Goal: Task Accomplishment & Management: Manage account settings

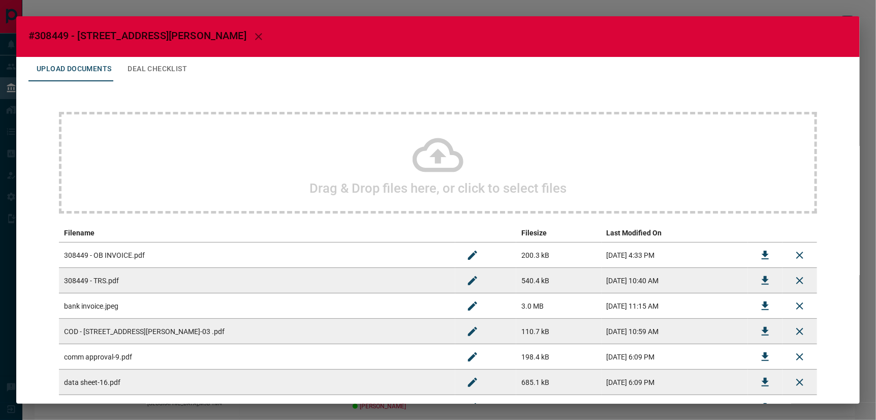
scroll to position [7, 0]
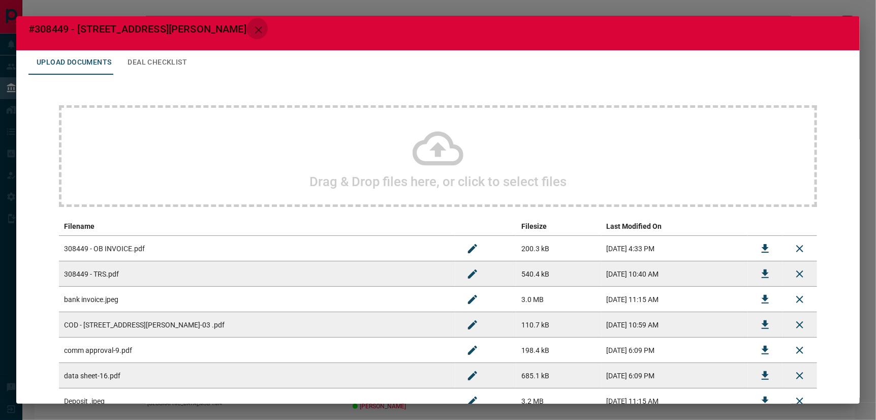
click at [253, 28] on icon "button" at bounding box center [259, 30] width 12 height 12
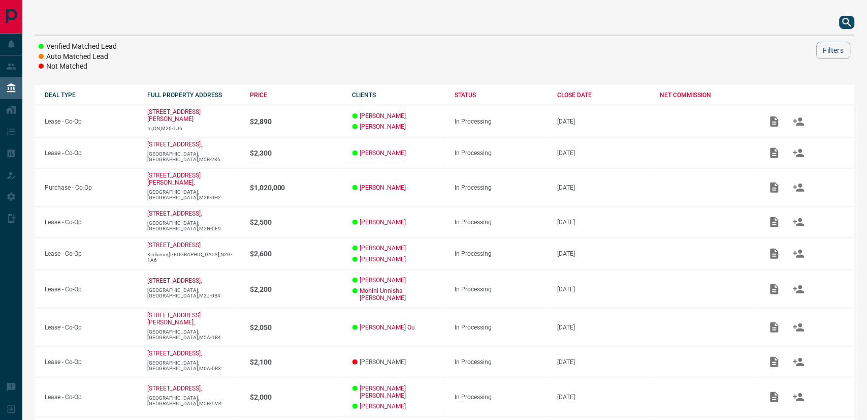
click at [846, 21] on icon "search button" at bounding box center [847, 22] width 12 height 12
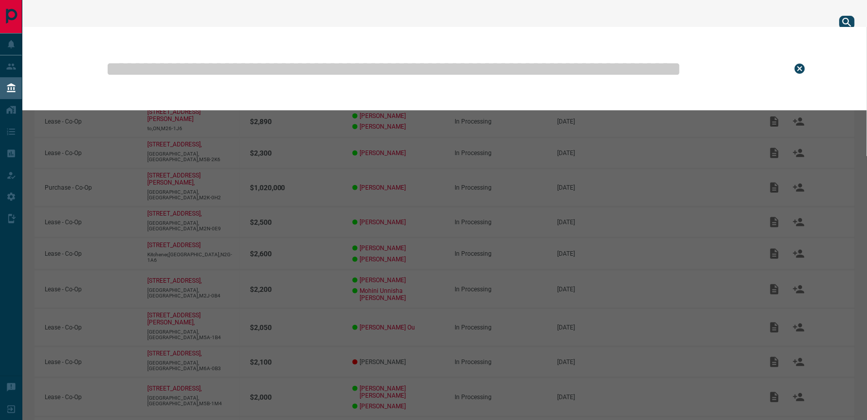
click at [479, 67] on input "text" at bounding box center [441, 68] width 673 height 51
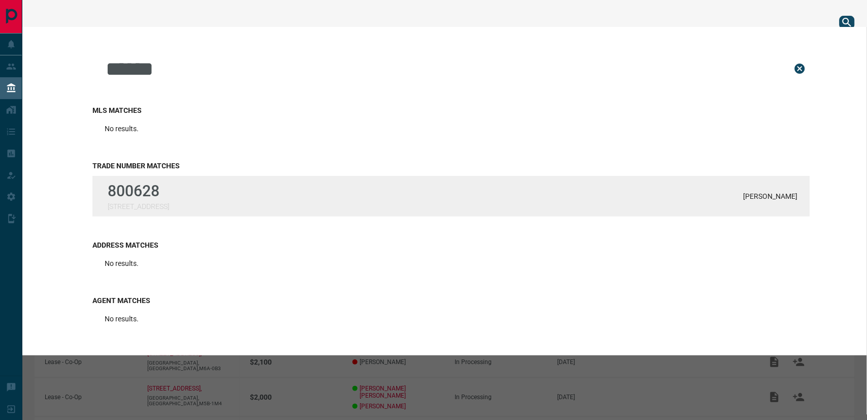
type input "******"
click at [138, 190] on p "800628" at bounding box center [138, 191] width 61 height 18
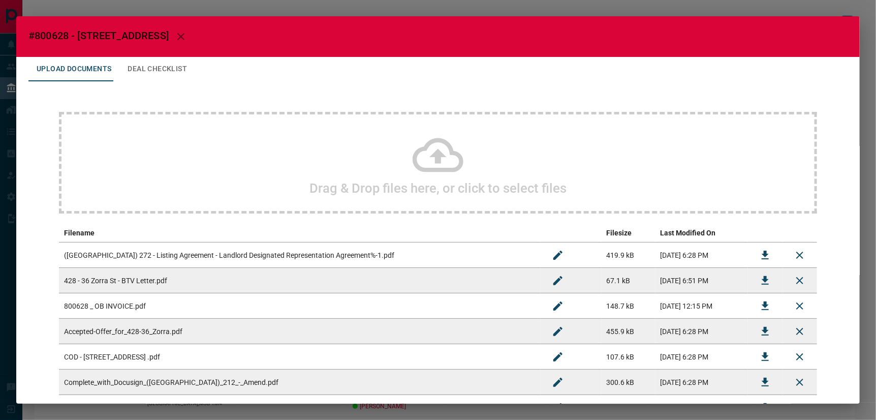
scroll to position [113, 0]
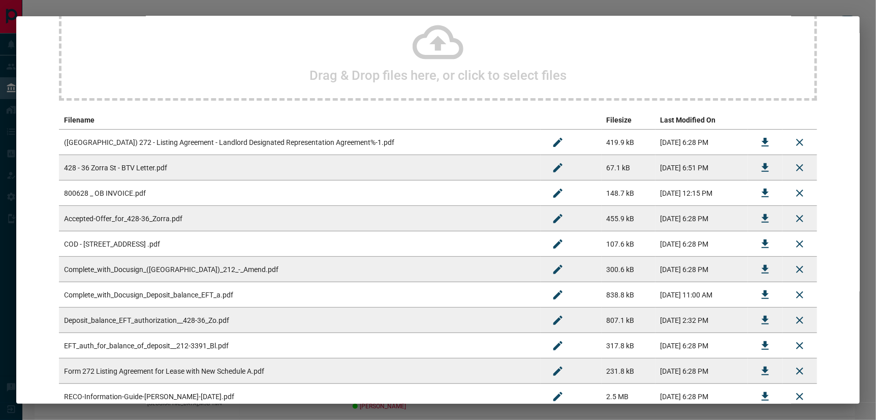
click at [763, 289] on icon "Download" at bounding box center [765, 295] width 12 height 12
click at [762, 316] on icon "Download" at bounding box center [765, 320] width 7 height 9
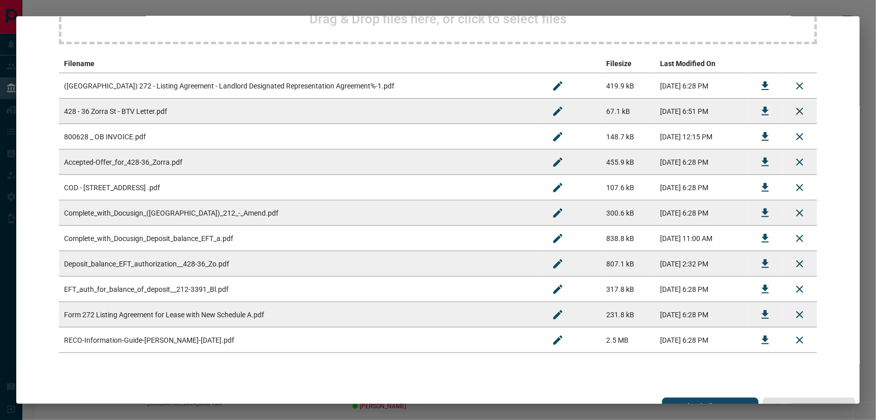
scroll to position [0, 0]
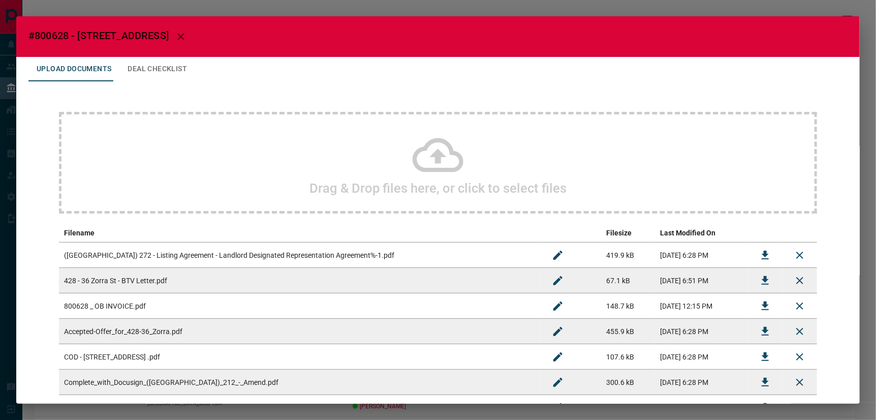
click at [177, 33] on icon "button" at bounding box center [180, 36] width 7 height 7
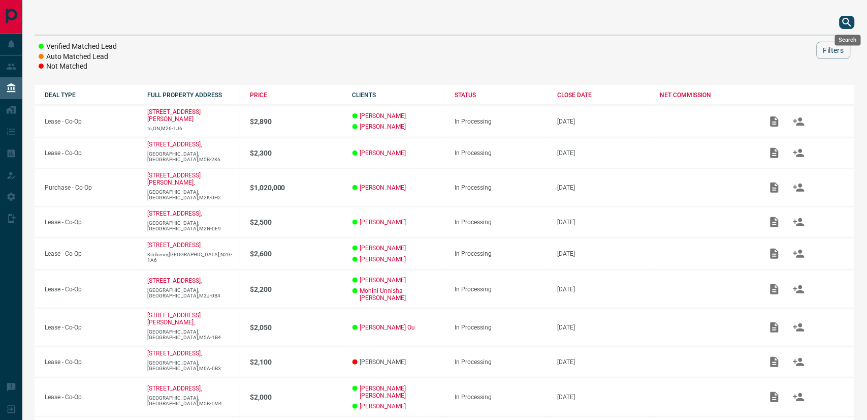
click at [850, 22] on icon "search button" at bounding box center [847, 22] width 9 height 9
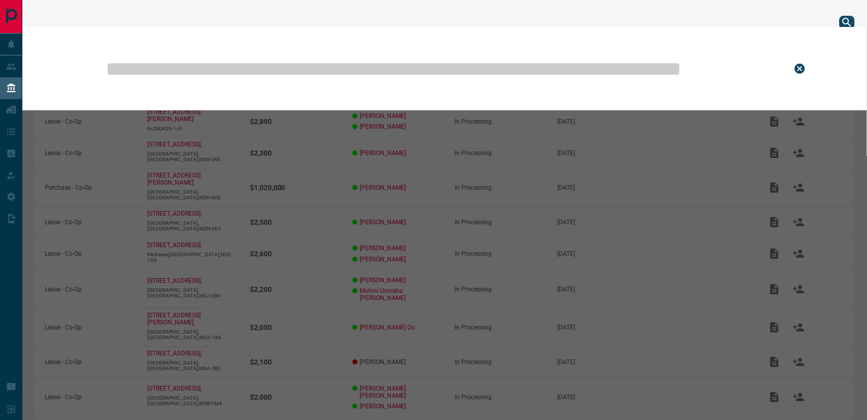
click at [627, 58] on input "text" at bounding box center [441, 68] width 673 height 51
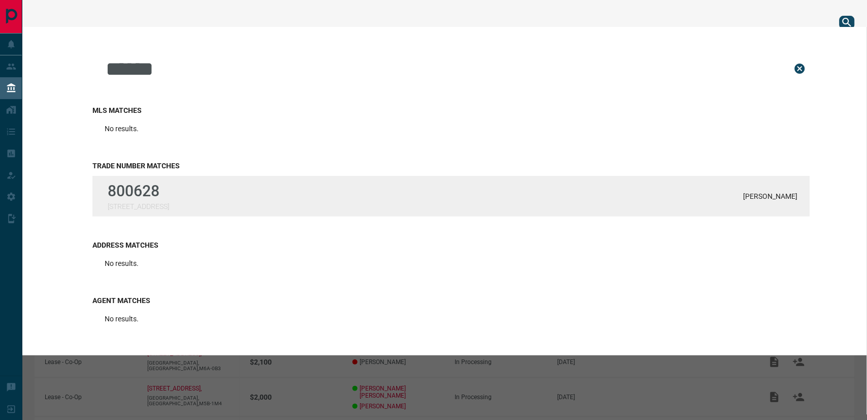
type input "******"
click at [282, 189] on div "800628 [STREET_ADDRESS][PERSON_NAME]" at bounding box center [451, 196] width 718 height 41
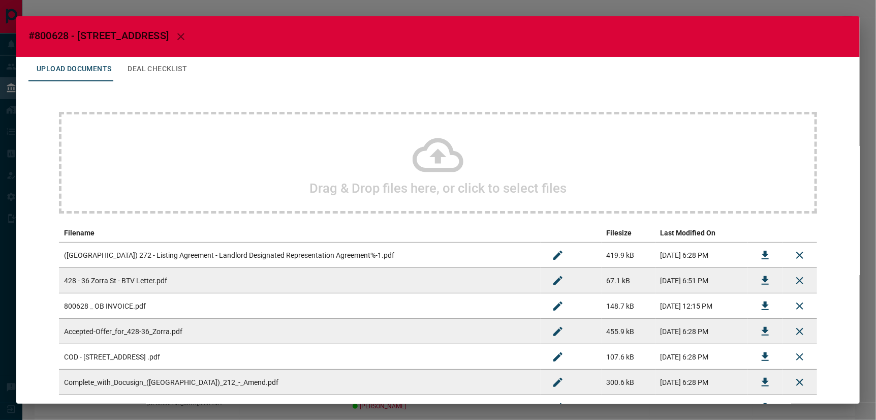
click at [434, 153] on icon at bounding box center [438, 155] width 51 height 34
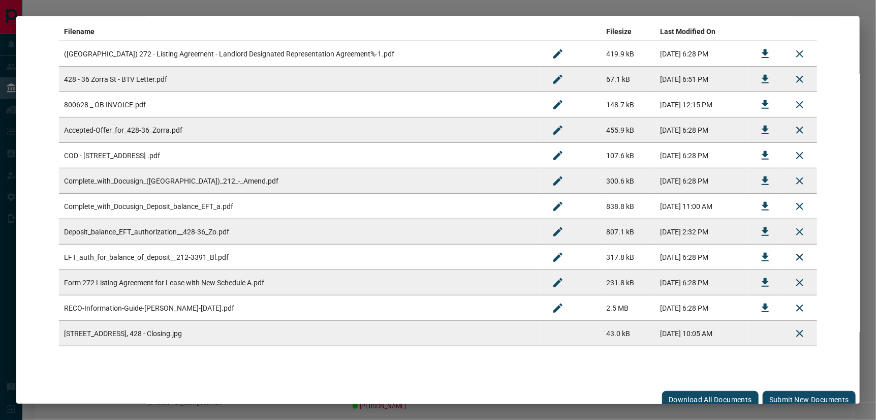
scroll to position [207, 0]
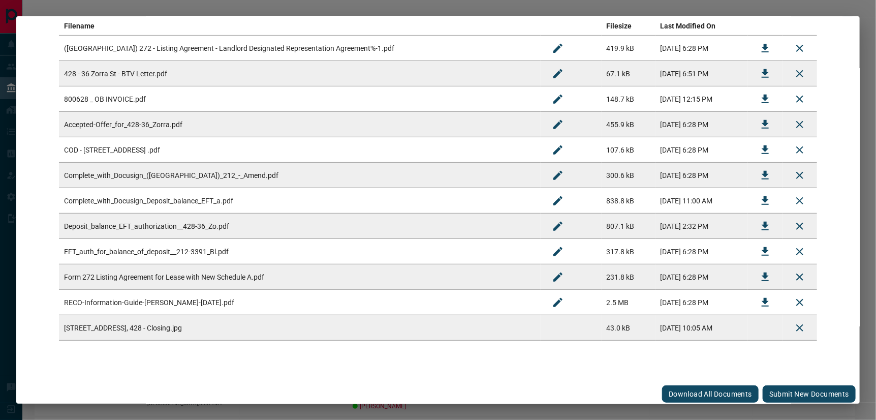
click at [802, 395] on button "Submit new documents" at bounding box center [809, 393] width 93 height 17
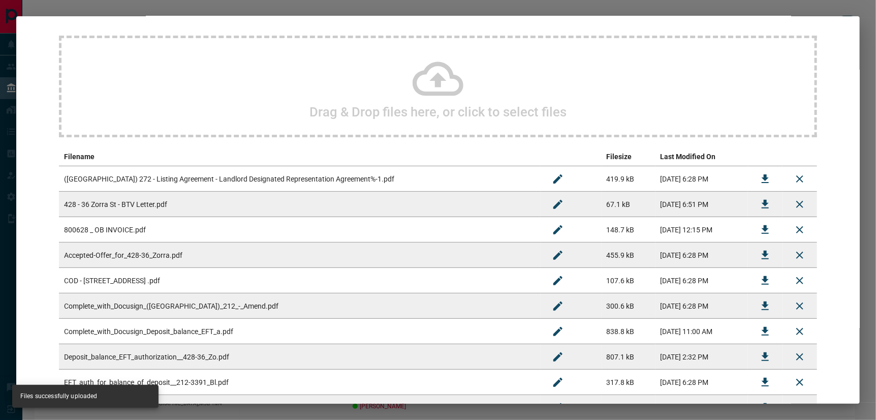
scroll to position [0, 0]
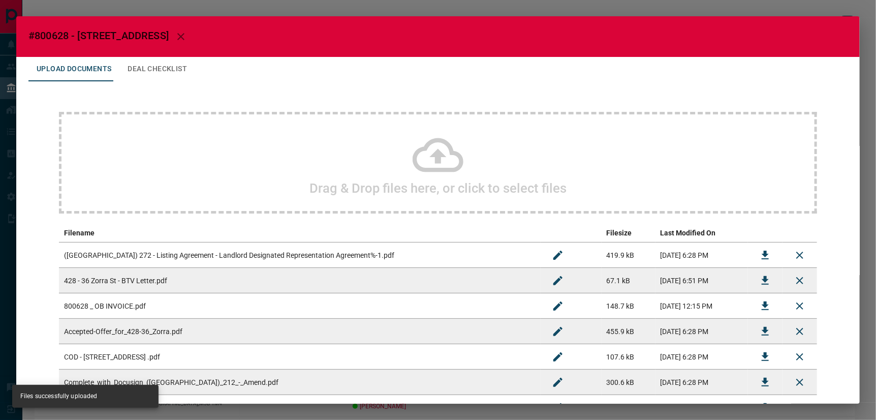
click at [136, 60] on button "Deal Checklist" at bounding box center [157, 69] width 76 height 24
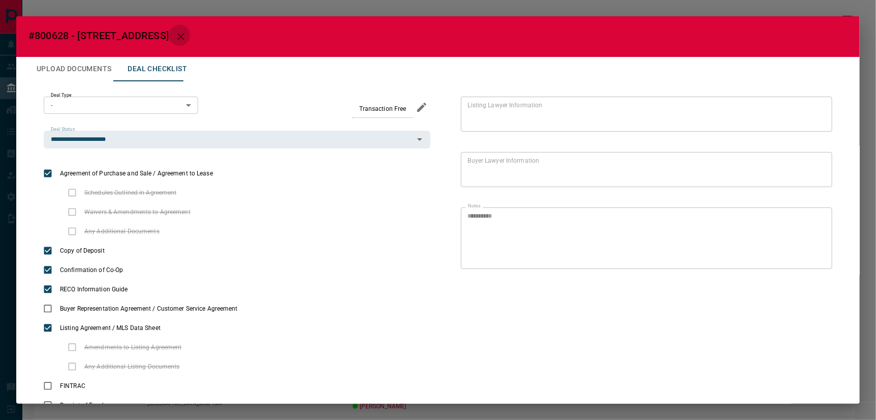
click at [175, 32] on icon "button" at bounding box center [181, 36] width 12 height 12
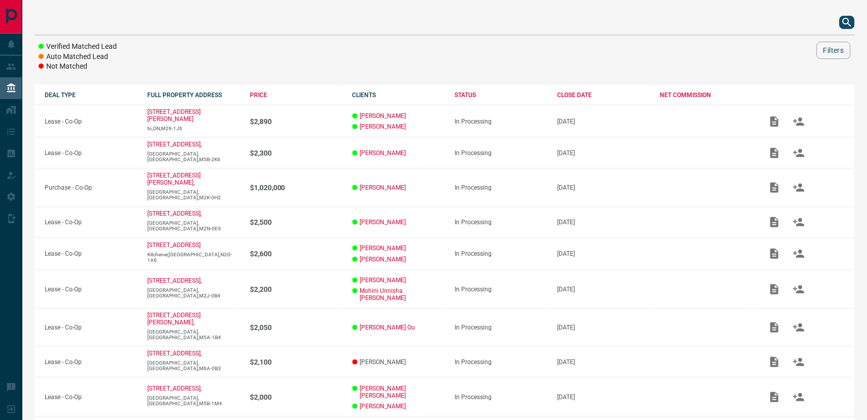
click at [847, 21] on icon "search button" at bounding box center [847, 22] width 12 height 12
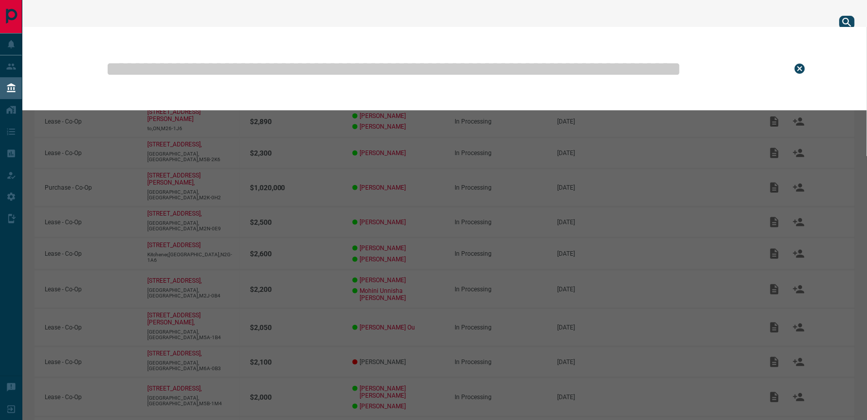
click at [459, 43] on input "text" at bounding box center [441, 68] width 673 height 51
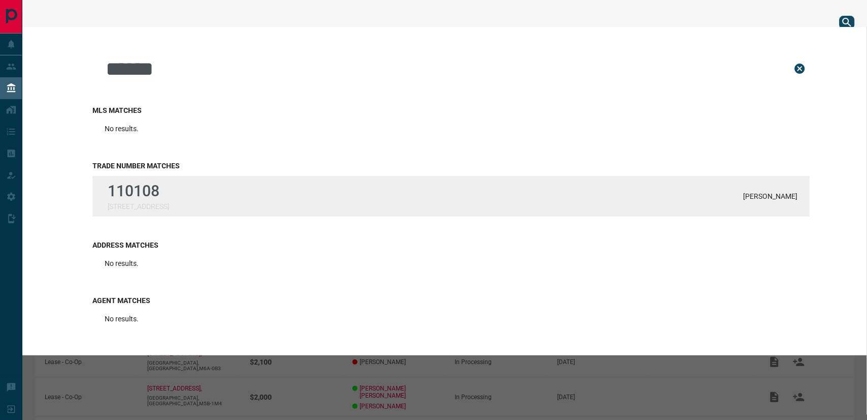
type input "******"
click at [199, 184] on div "[GEOGRAPHIC_DATA][STREET_ADDRESS][DEMOGRAPHIC_DATA][PERSON_NAME]" at bounding box center [451, 196] width 718 height 41
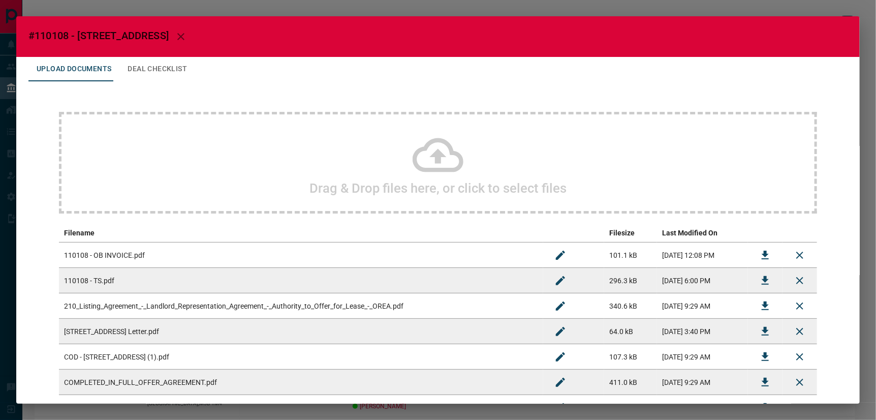
click at [434, 159] on icon at bounding box center [438, 155] width 51 height 34
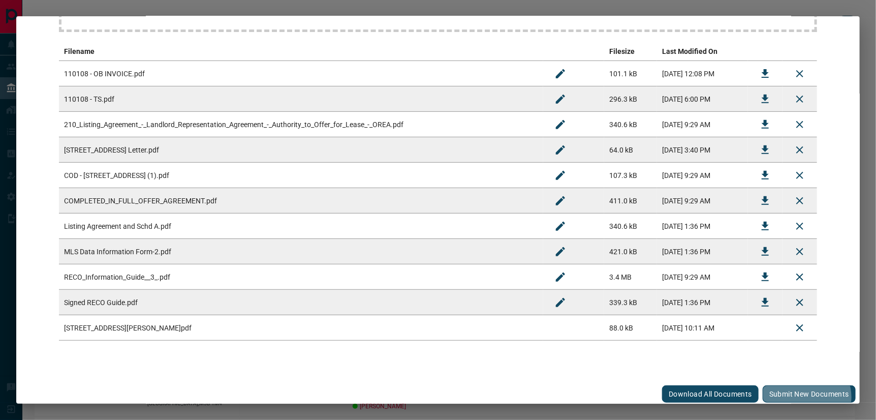
click at [804, 394] on button "Submit new documents" at bounding box center [809, 393] width 93 height 17
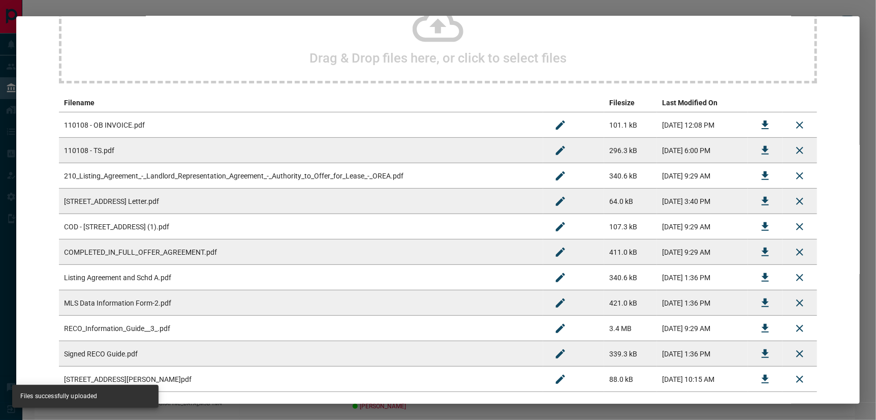
scroll to position [69, 0]
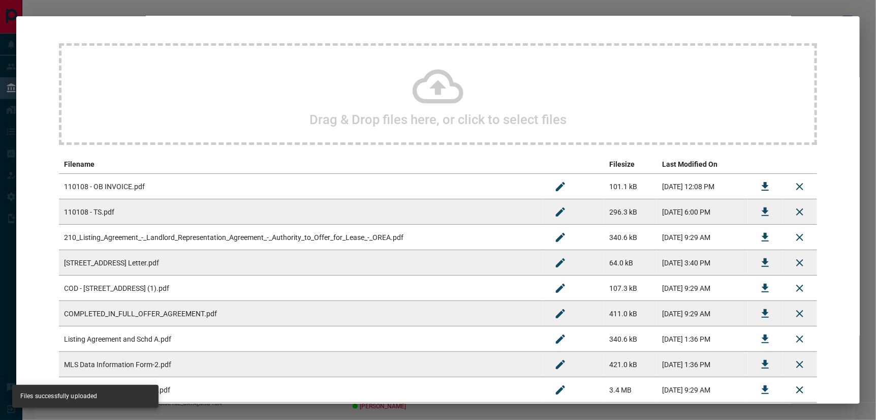
click at [762, 183] on icon "Download" at bounding box center [765, 186] width 7 height 9
click at [435, 88] on icon at bounding box center [438, 87] width 51 height 34
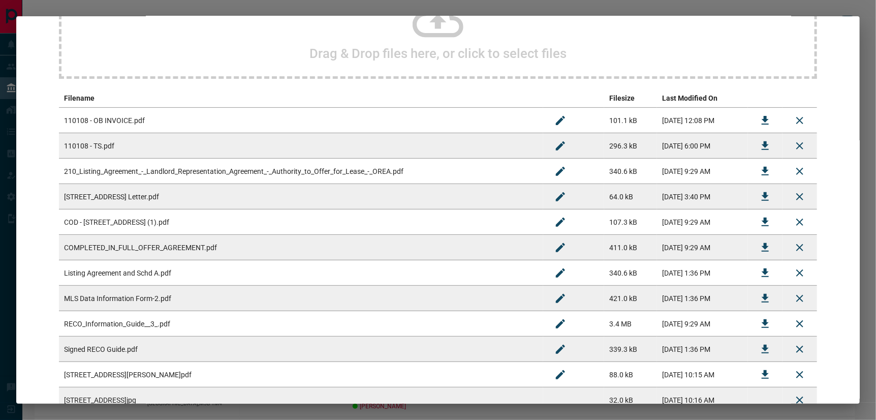
scroll to position [207, 0]
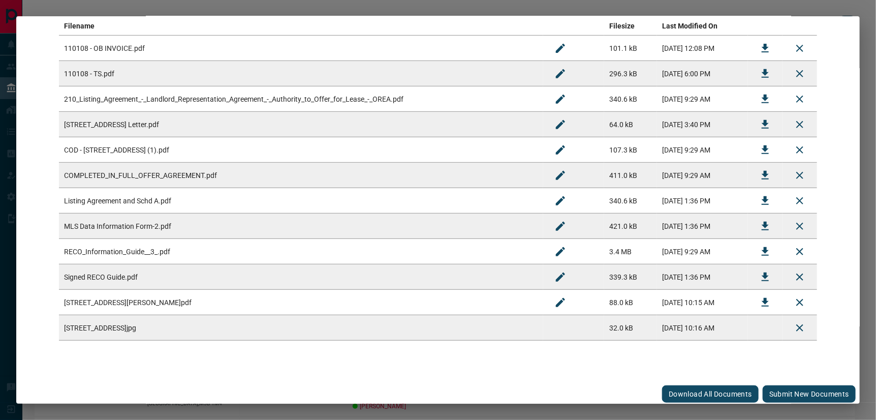
click at [815, 387] on button "Submit new documents" at bounding box center [809, 393] width 93 height 17
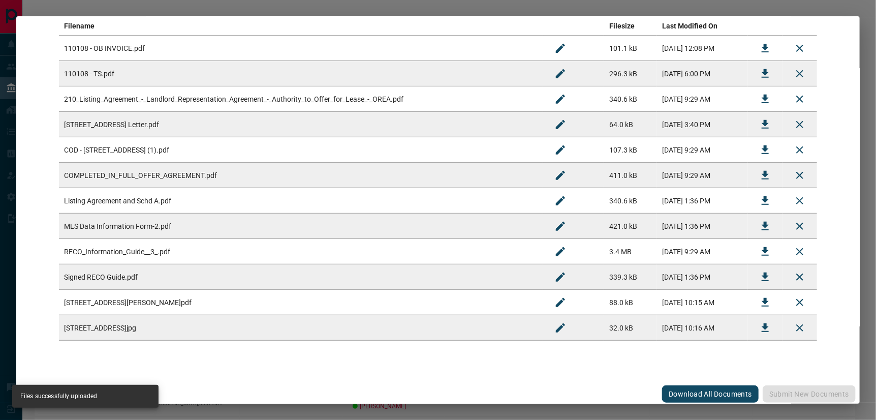
scroll to position [0, 0]
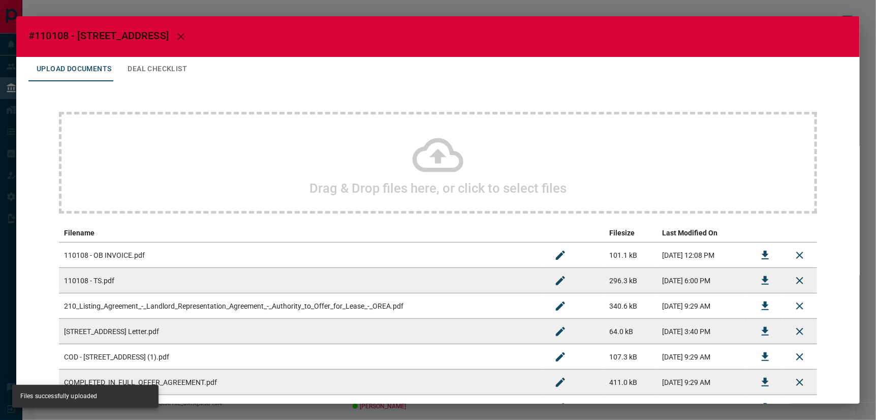
click at [175, 35] on icon "button" at bounding box center [181, 36] width 12 height 12
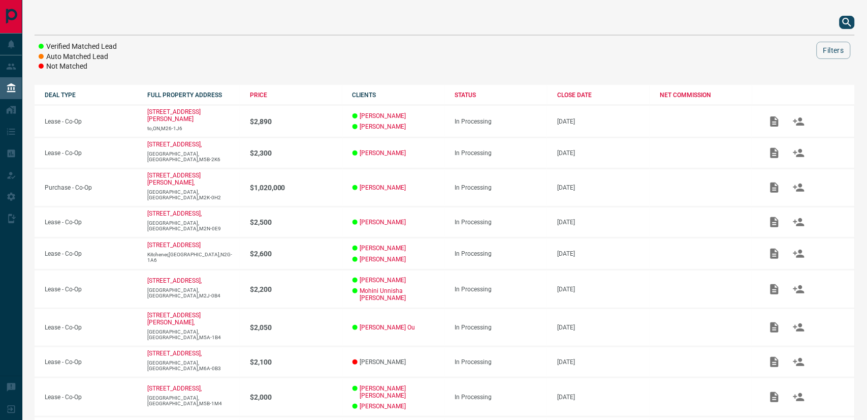
click at [848, 22] on icon "search button" at bounding box center [847, 22] width 12 height 12
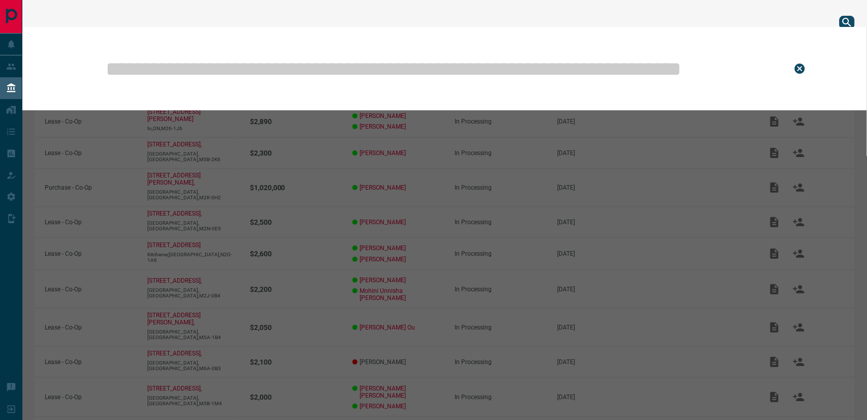
click at [489, 72] on input "text" at bounding box center [441, 68] width 673 height 51
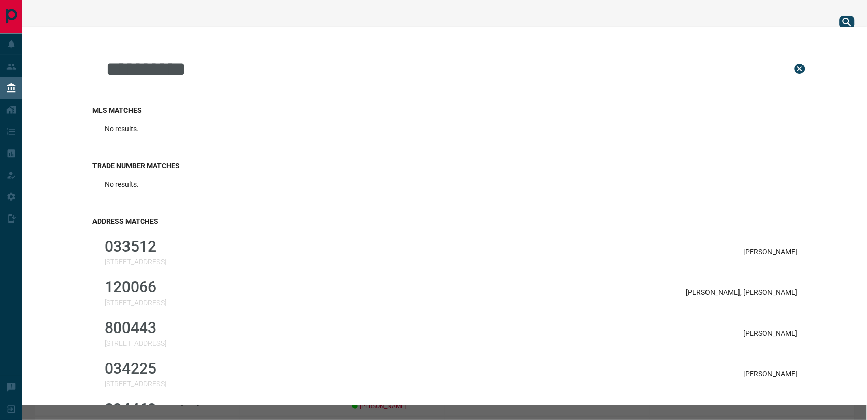
drag, startPoint x: 253, startPoint y: 65, endPoint x: 80, endPoint y: 65, distance: 172.7
click at [92, 65] on div "**********" at bounding box center [451, 68] width 718 height 51
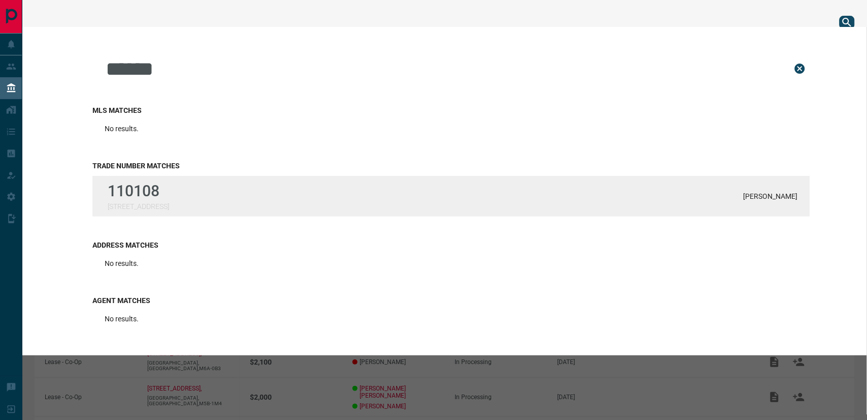
type input "******"
click at [153, 199] on div "[GEOGRAPHIC_DATA][STREET_ADDRESS]" at bounding box center [138, 196] width 61 height 28
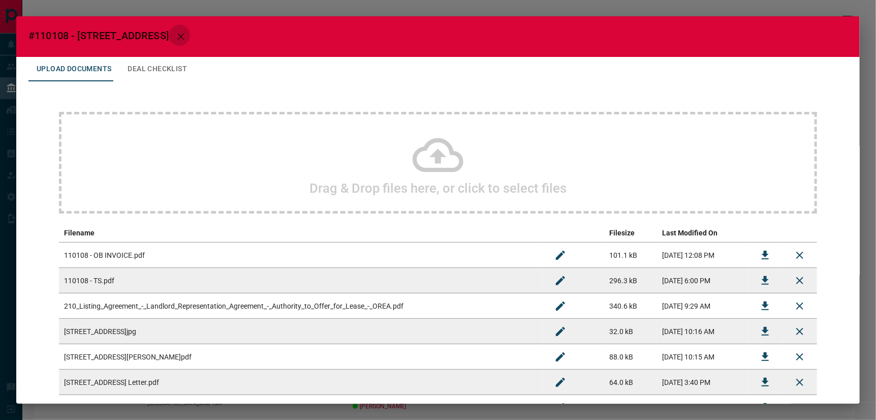
click at [175, 34] on icon "button" at bounding box center [181, 36] width 12 height 12
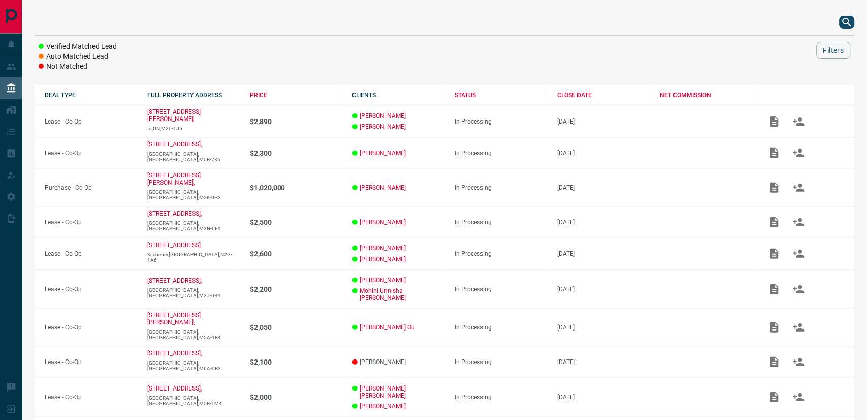
click at [846, 24] on icon "search button" at bounding box center [847, 22] width 12 height 12
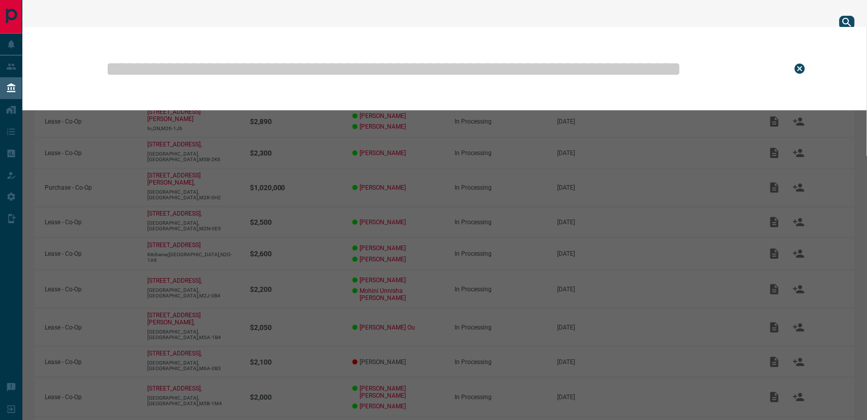
click at [454, 74] on input "text" at bounding box center [441, 68] width 673 height 51
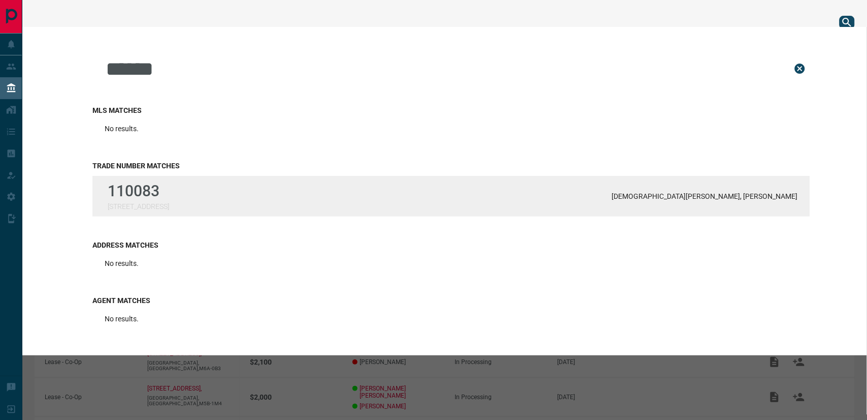
type input "******"
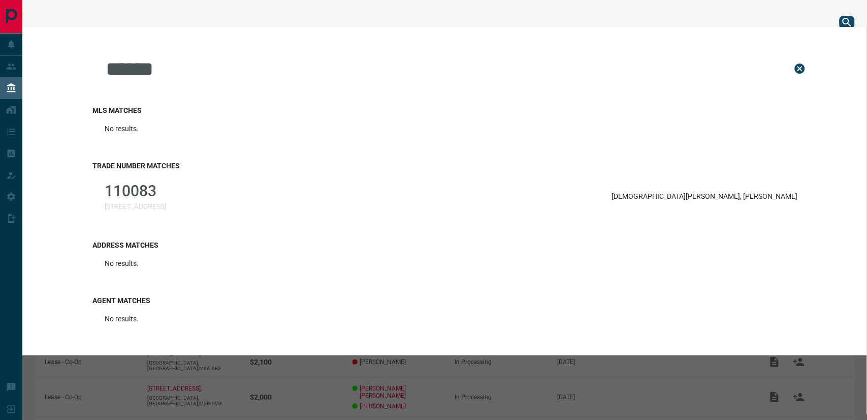
drag, startPoint x: 131, startPoint y: 197, endPoint x: 201, endPoint y: 220, distance: 74.4
click at [131, 196] on p "110083" at bounding box center [135, 191] width 61 height 18
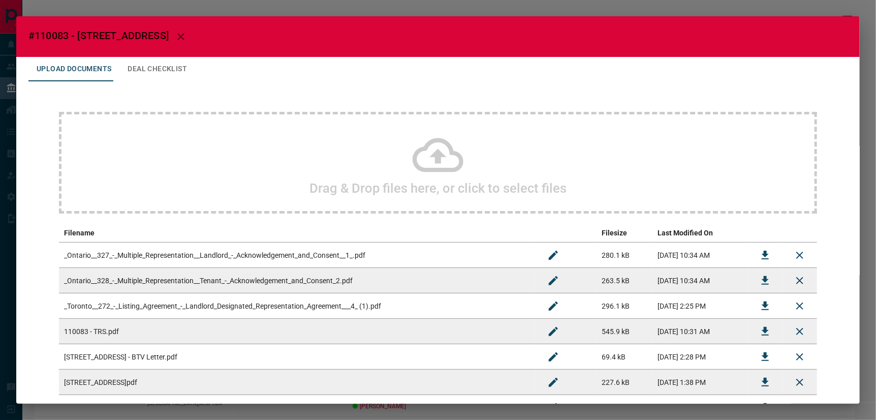
click at [430, 151] on icon at bounding box center [438, 155] width 51 height 34
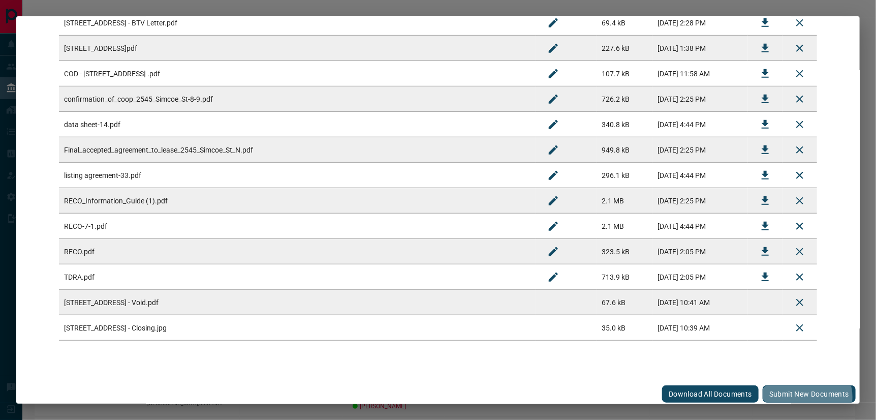
click at [804, 394] on button "Submit new documents" at bounding box center [809, 393] width 93 height 17
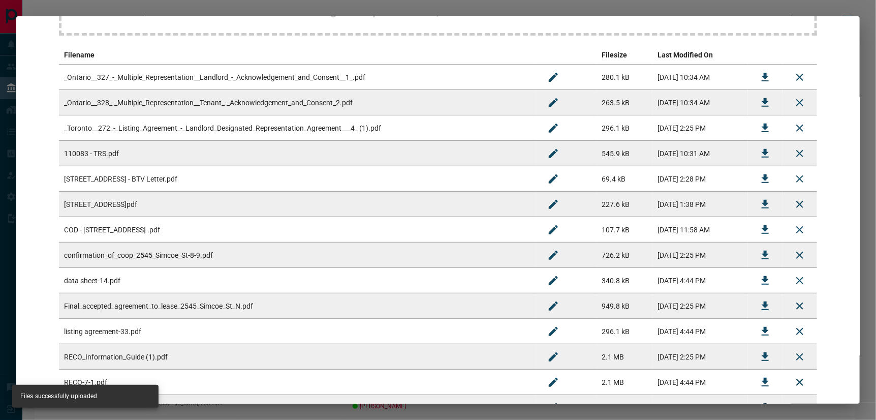
scroll to position [0, 0]
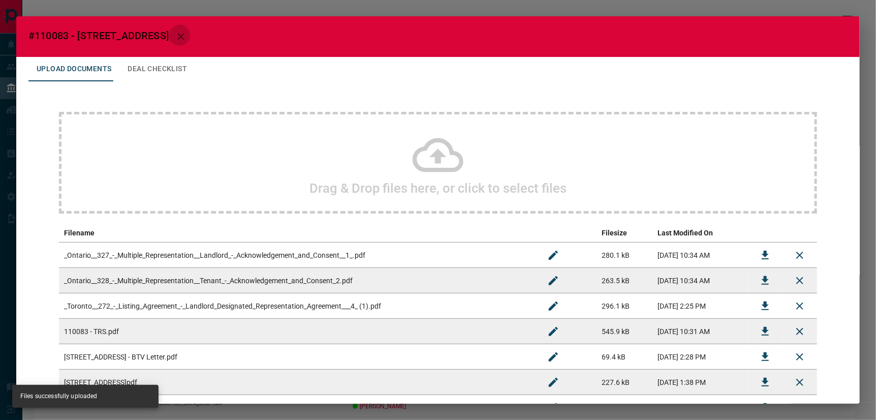
click at [175, 32] on icon "button" at bounding box center [181, 36] width 12 height 12
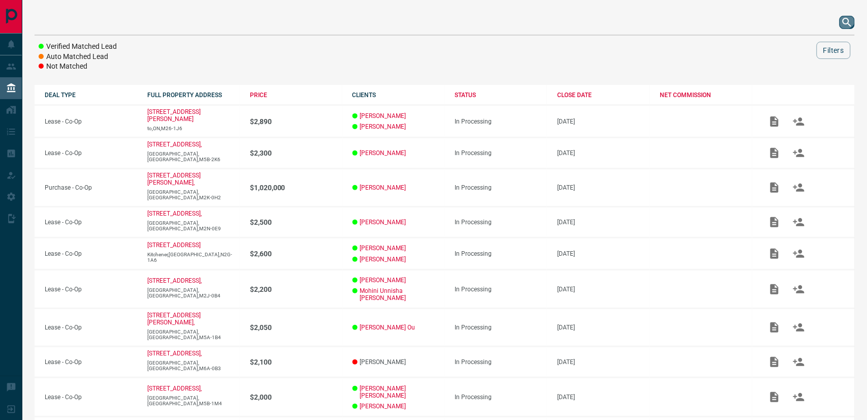
click at [850, 21] on icon "search button" at bounding box center [847, 22] width 9 height 9
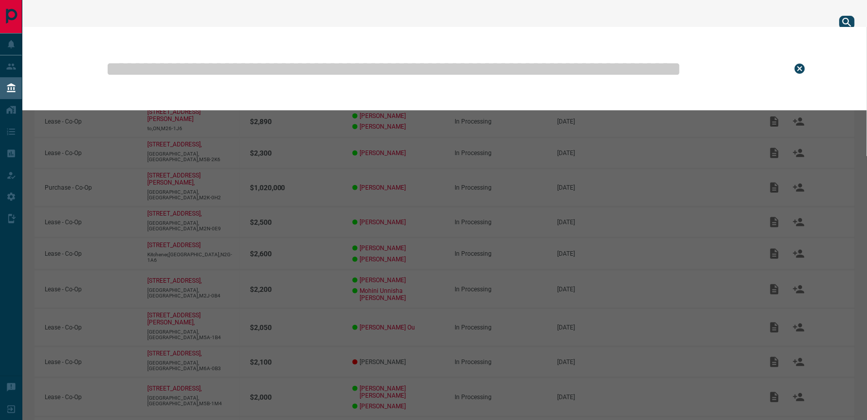
click at [607, 65] on input "text" at bounding box center [441, 68] width 673 height 51
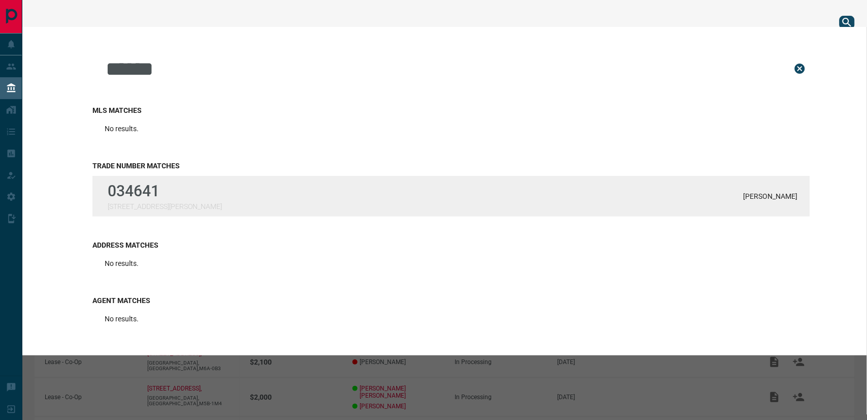
type input "******"
click at [285, 182] on div "034641 [STREET_ADDRESS][PERSON_NAME] [PERSON_NAME]" at bounding box center [451, 196] width 718 height 41
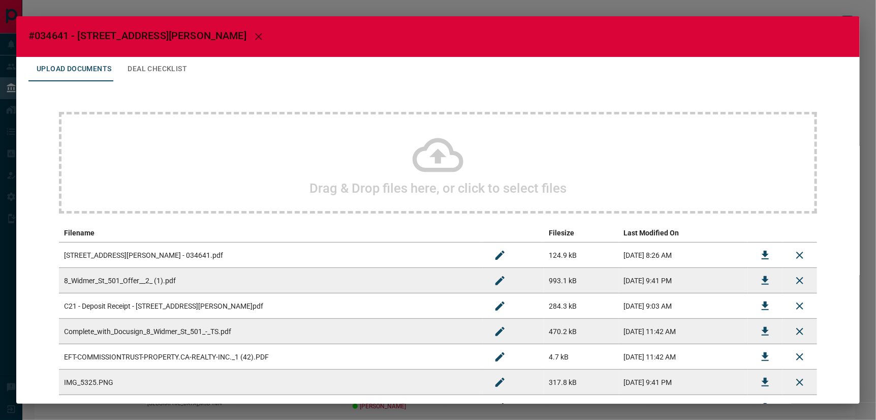
click at [432, 153] on icon at bounding box center [438, 155] width 51 height 34
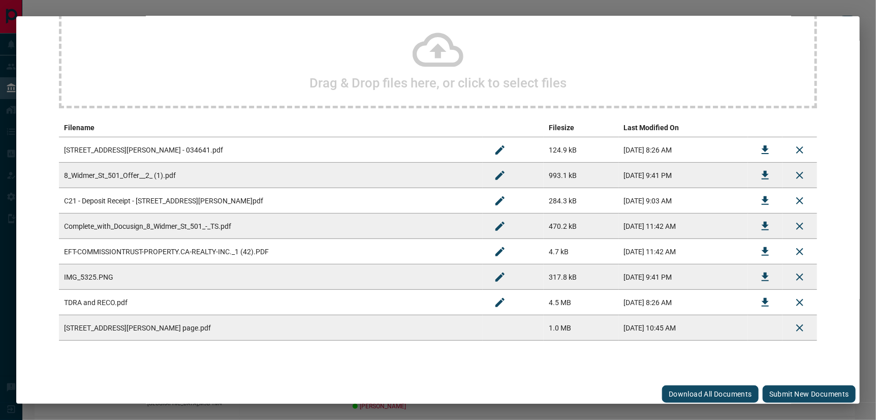
click at [785, 385] on button "Submit new documents" at bounding box center [809, 393] width 93 height 17
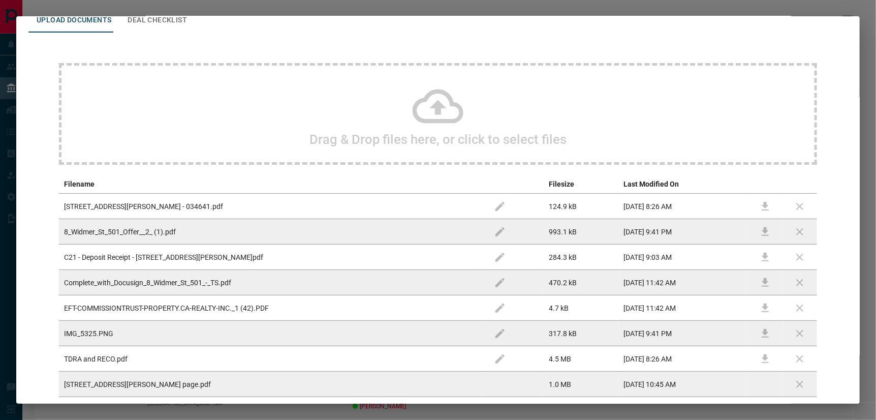
scroll to position [0, 0]
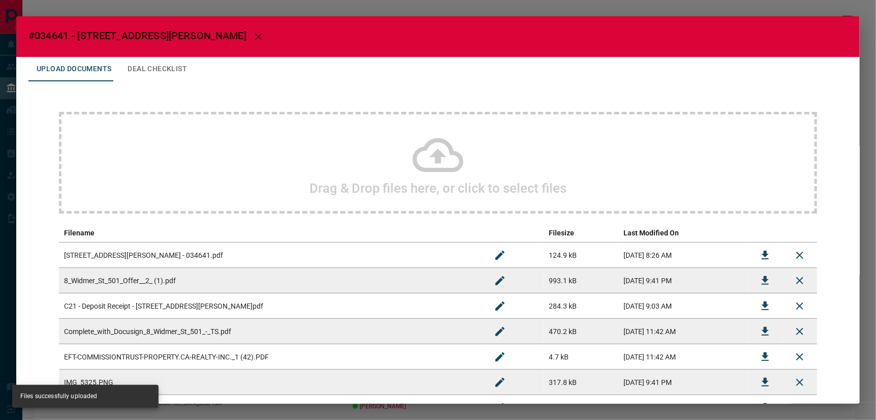
click at [138, 64] on button "Deal Checklist" at bounding box center [157, 69] width 76 height 24
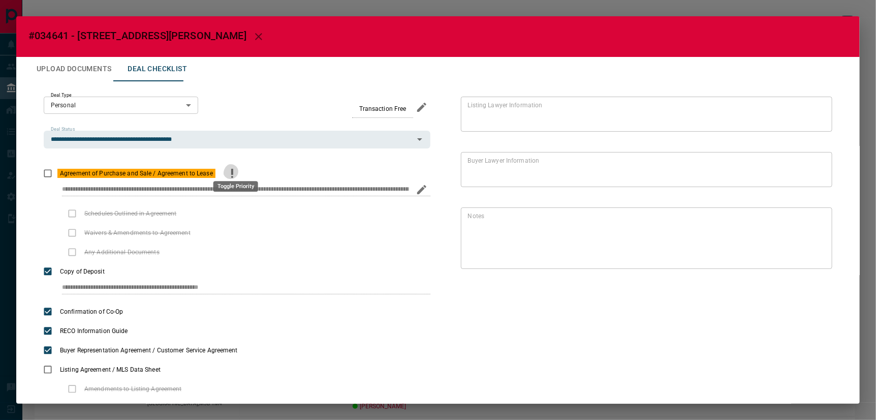
drag, startPoint x: 237, startPoint y: 163, endPoint x: 217, endPoint y: 169, distance: 20.1
click at [237, 167] on icon "priority" at bounding box center [232, 173] width 12 height 12
click at [253, 33] on icon "button" at bounding box center [259, 36] width 12 height 12
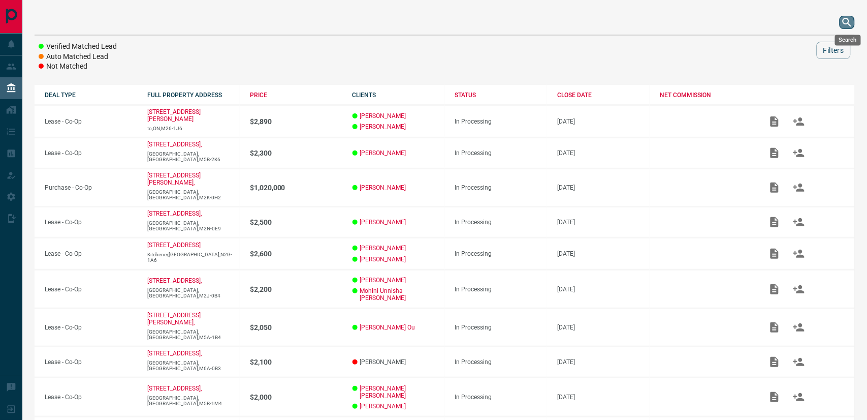
click at [846, 24] on icon "search button" at bounding box center [847, 22] width 12 height 12
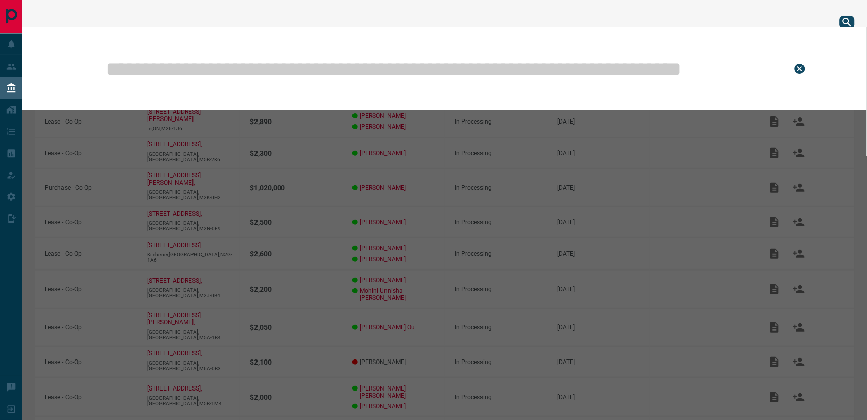
click at [504, 66] on input "text" at bounding box center [441, 68] width 673 height 51
click at [467, 64] on input "text" at bounding box center [441, 68] width 673 height 51
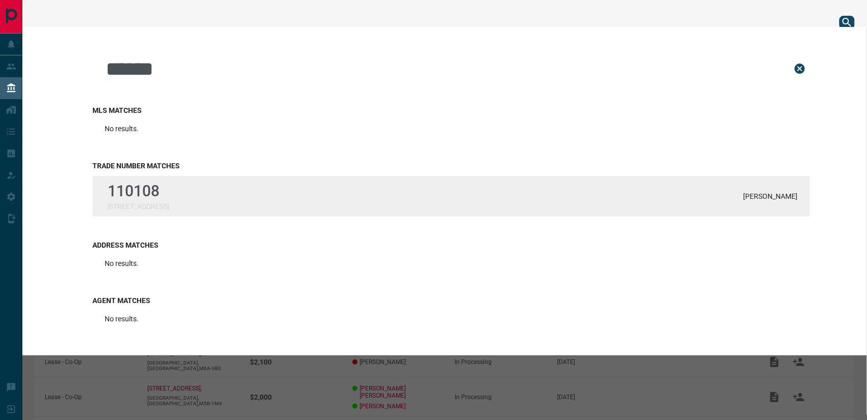
type input "******"
click at [215, 212] on div "[GEOGRAPHIC_DATA][STREET_ADDRESS][DEMOGRAPHIC_DATA][PERSON_NAME]" at bounding box center [451, 196] width 718 height 41
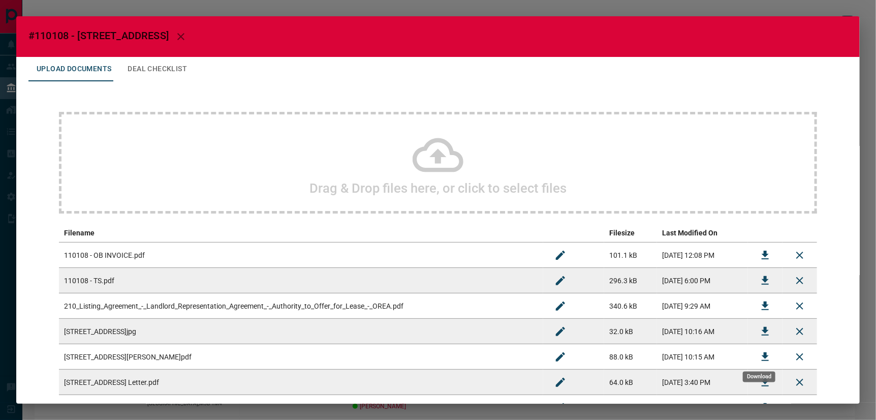
click at [763, 352] on icon "Download" at bounding box center [765, 357] width 12 height 12
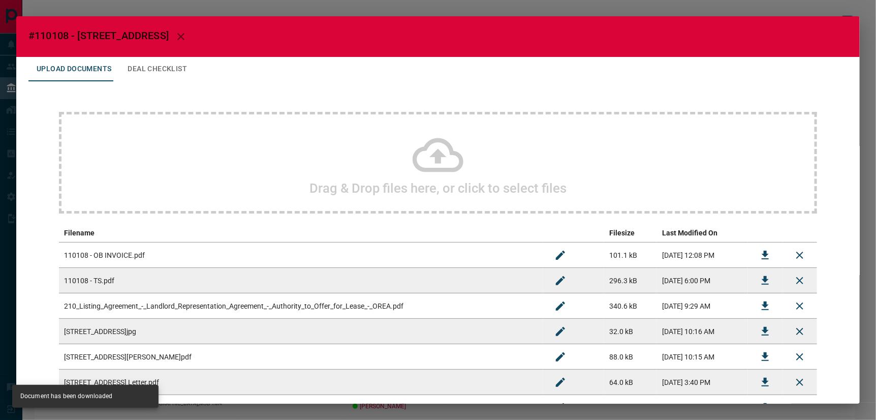
click at [175, 33] on icon "button" at bounding box center [181, 36] width 12 height 12
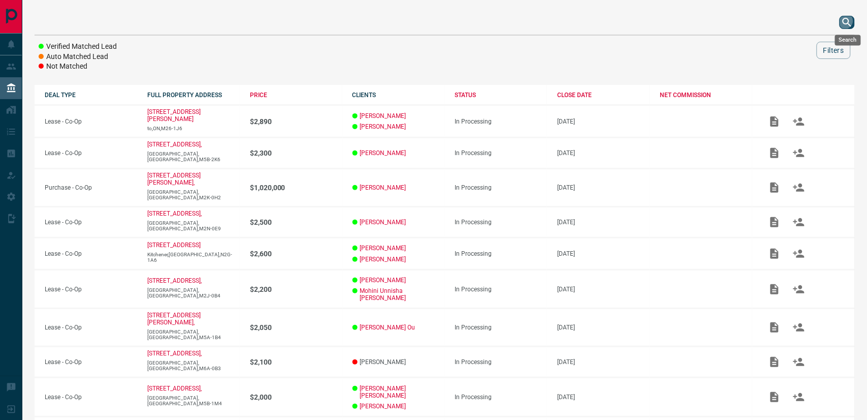
click at [850, 22] on icon "search button" at bounding box center [847, 22] width 12 height 12
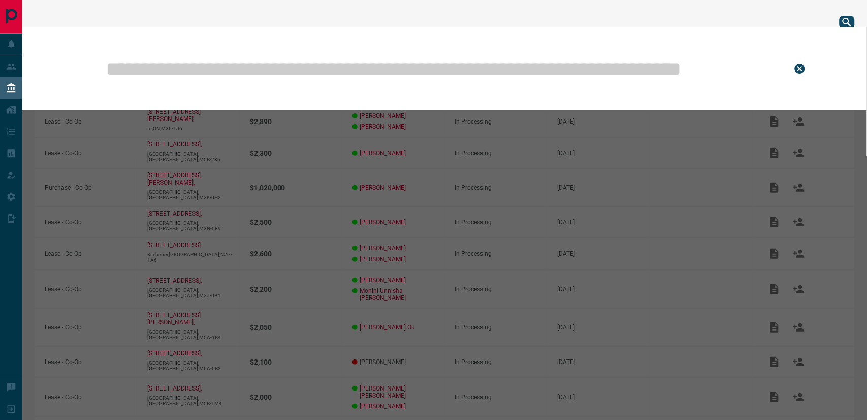
click at [526, 62] on input "text" at bounding box center [441, 68] width 673 height 51
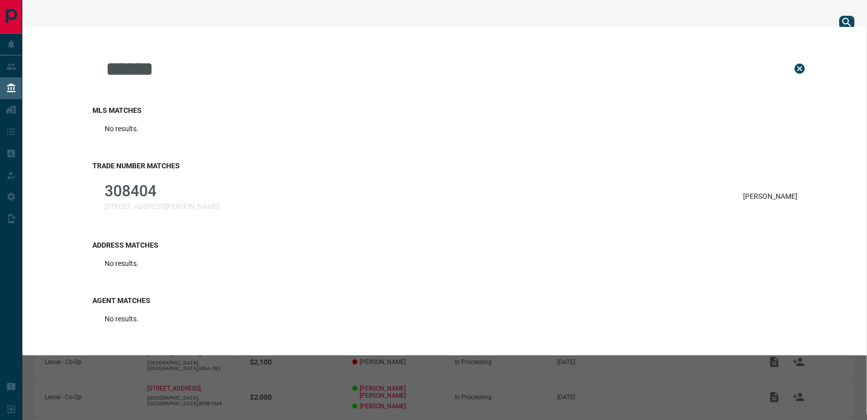
drag, startPoint x: 219, startPoint y: 64, endPoint x: 39, endPoint y: 62, distance: 180.4
click at [39, 62] on div "****** MLS Matches No results. Trade Number Matches 308404 [STREET_ADDRESS][PER…" at bounding box center [433, 191] width 867 height 328
paste input "text"
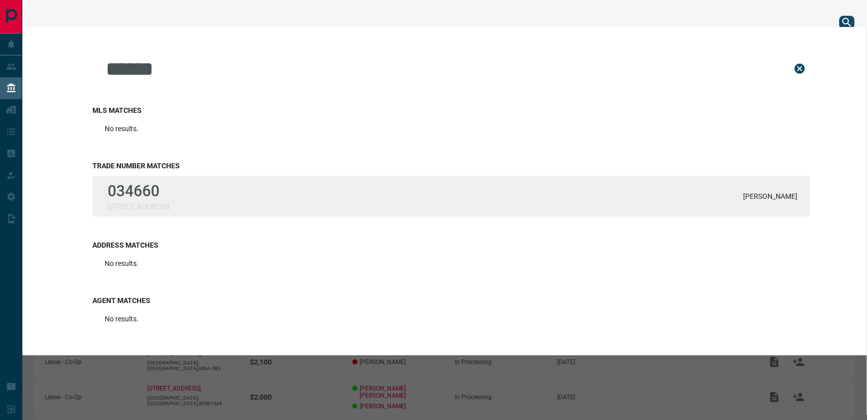
type input "******"
click at [154, 198] on div "034660 [STREET_ADDRESS]" at bounding box center [138, 196] width 61 height 28
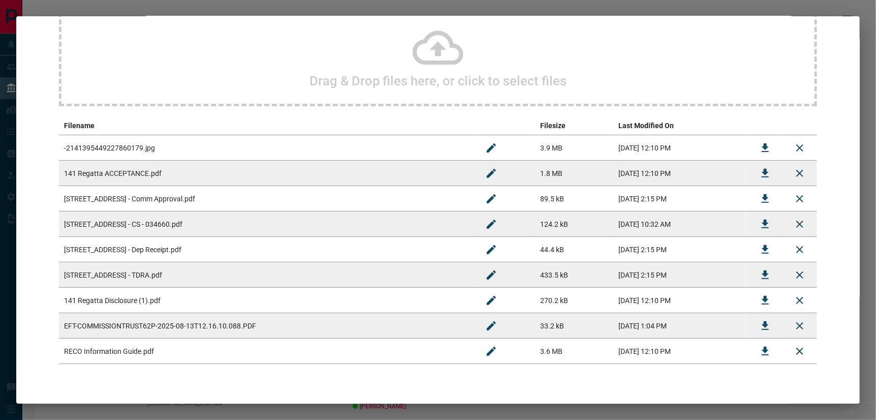
scroll to position [131, 0]
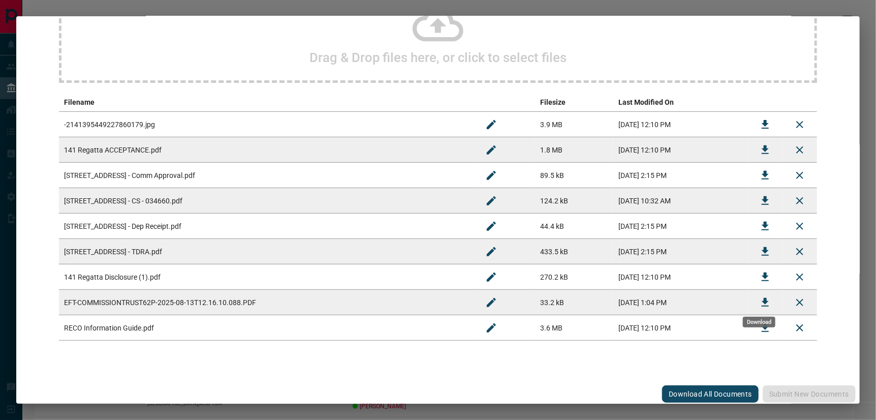
click at [762, 298] on icon "Download" at bounding box center [765, 302] width 7 height 9
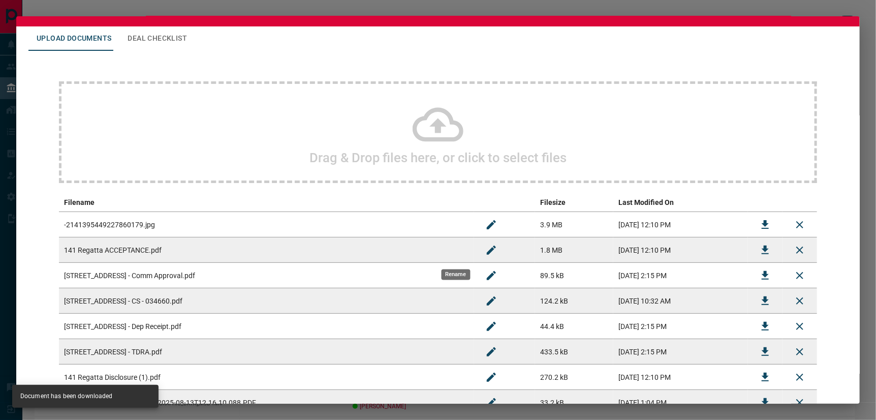
scroll to position [0, 0]
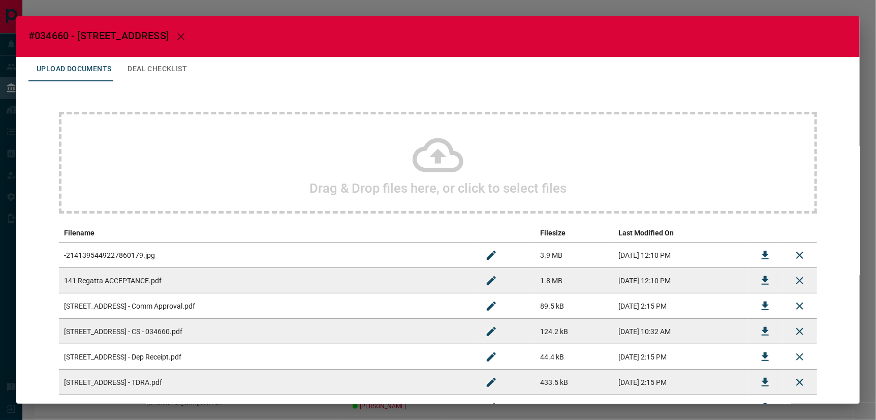
click at [175, 33] on icon "button" at bounding box center [181, 36] width 12 height 12
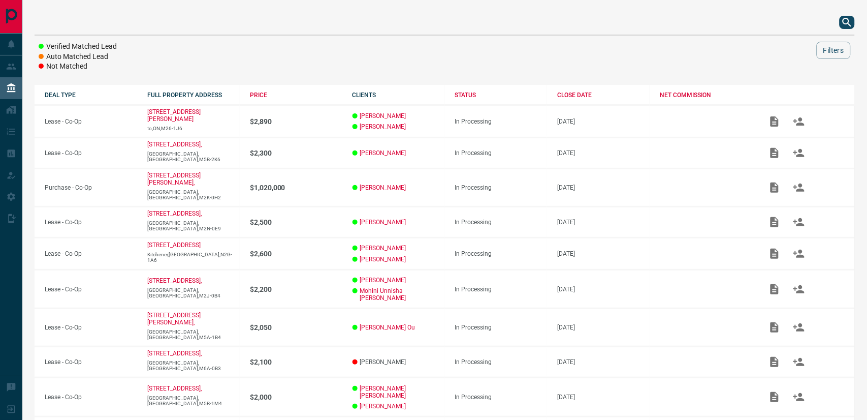
click at [850, 22] on icon "search button" at bounding box center [847, 22] width 9 height 9
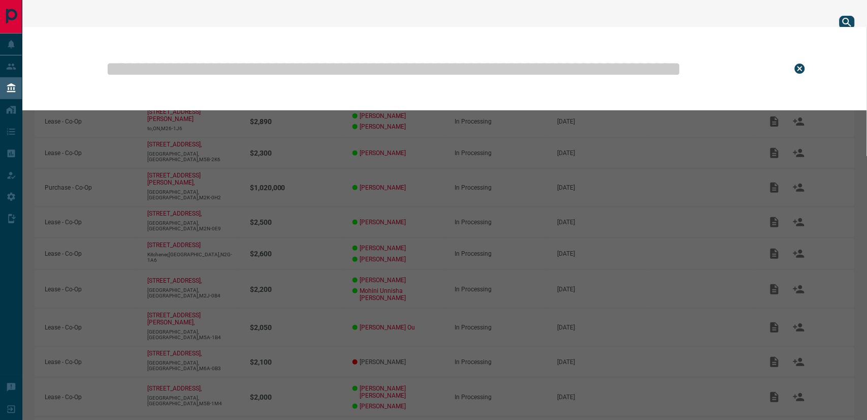
click at [366, 72] on input "text" at bounding box center [441, 68] width 673 height 51
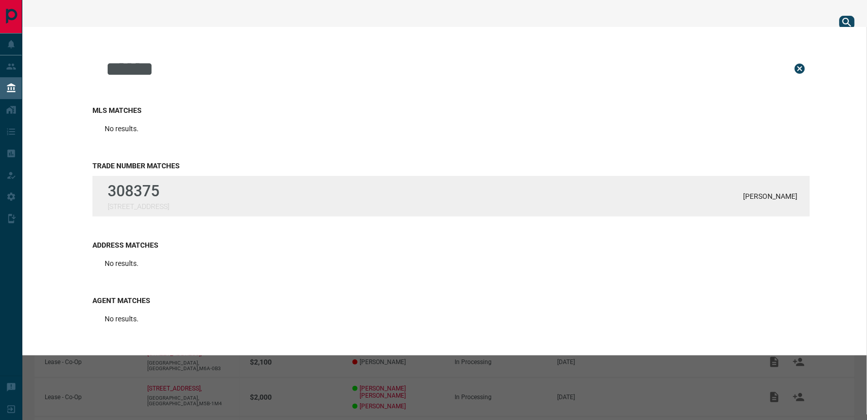
type input "******"
click at [150, 179] on div "308375 90 Collin Court [PERSON_NAME]" at bounding box center [451, 196] width 718 height 41
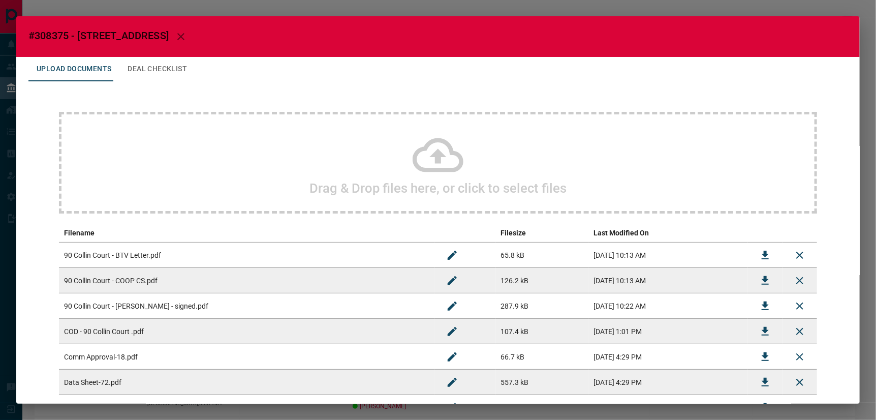
click at [433, 151] on icon at bounding box center [438, 155] width 51 height 34
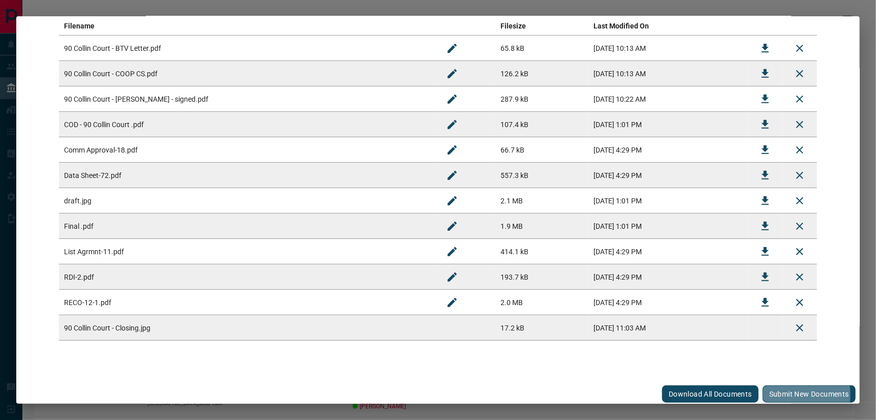
click at [778, 392] on button "Submit new documents" at bounding box center [809, 393] width 93 height 17
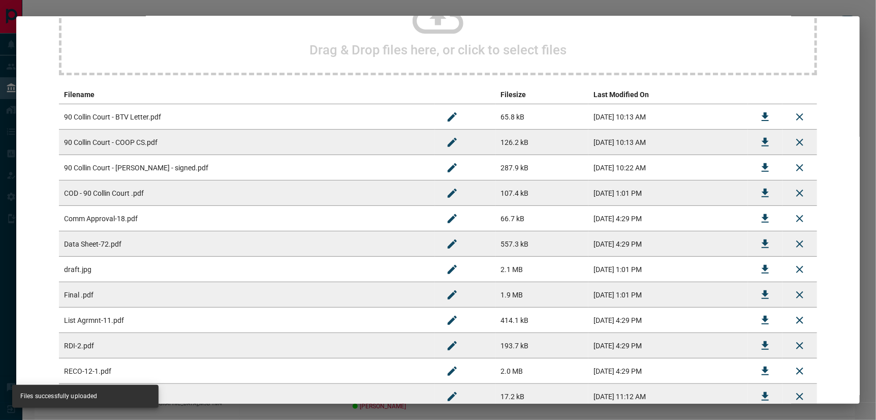
scroll to position [0, 0]
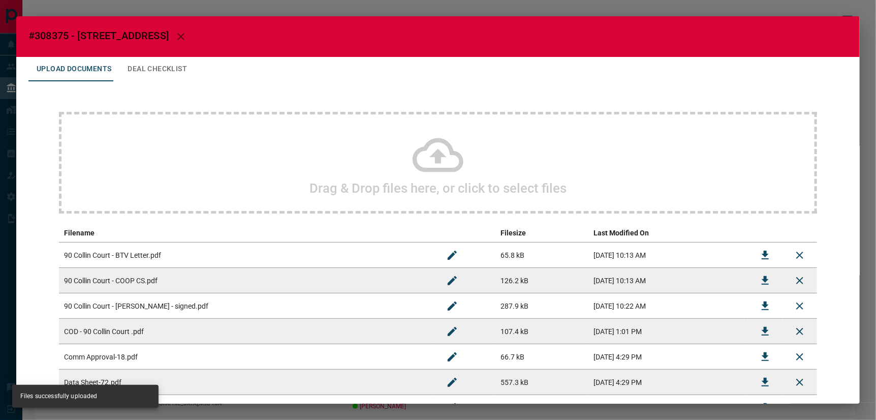
click at [139, 61] on button "Deal Checklist" at bounding box center [157, 69] width 76 height 24
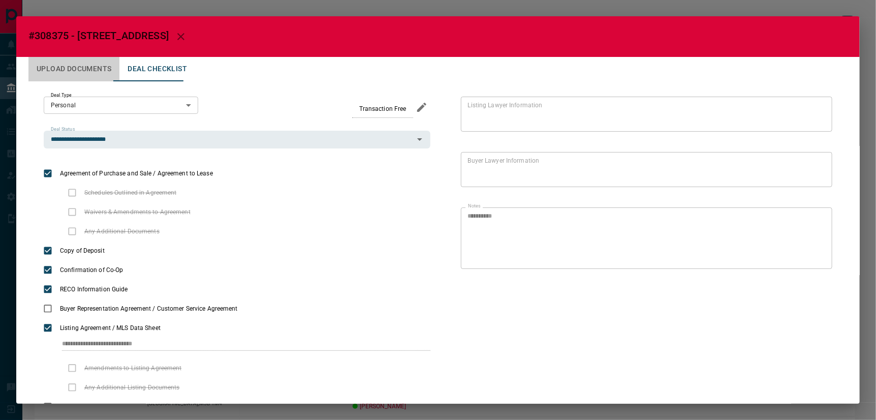
drag, startPoint x: 81, startPoint y: 67, endPoint x: 114, endPoint y: 56, distance: 34.1
click at [83, 67] on button "Upload Documents" at bounding box center [73, 69] width 91 height 24
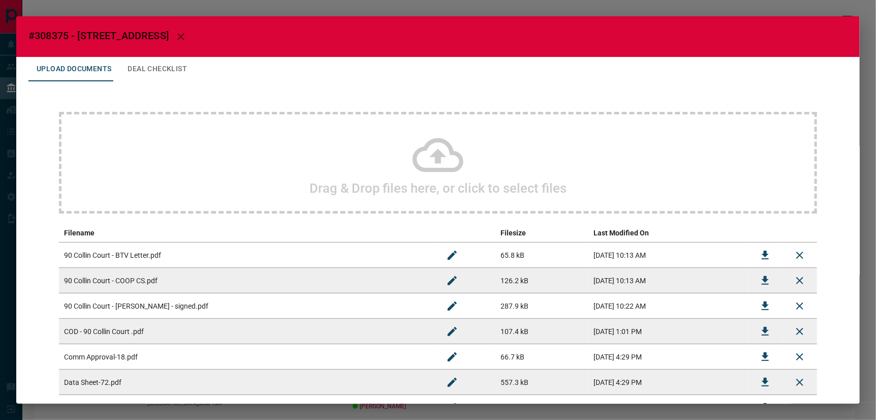
click at [175, 33] on icon "button" at bounding box center [181, 36] width 12 height 12
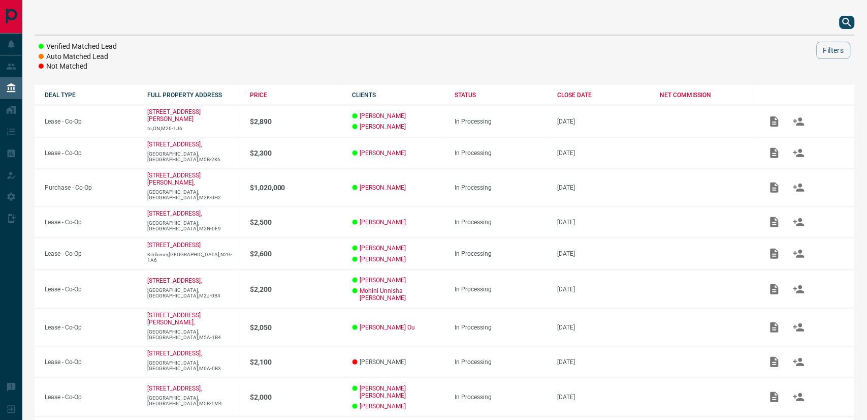
click at [850, 23] on icon "search button" at bounding box center [847, 22] width 9 height 9
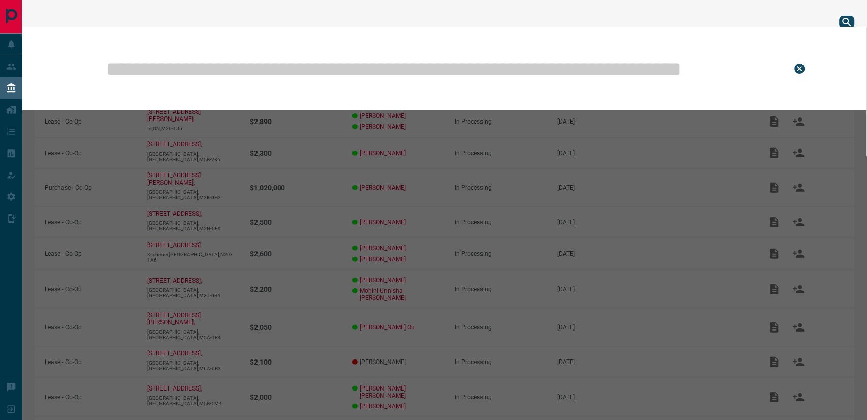
click at [374, 58] on input "text" at bounding box center [441, 68] width 673 height 51
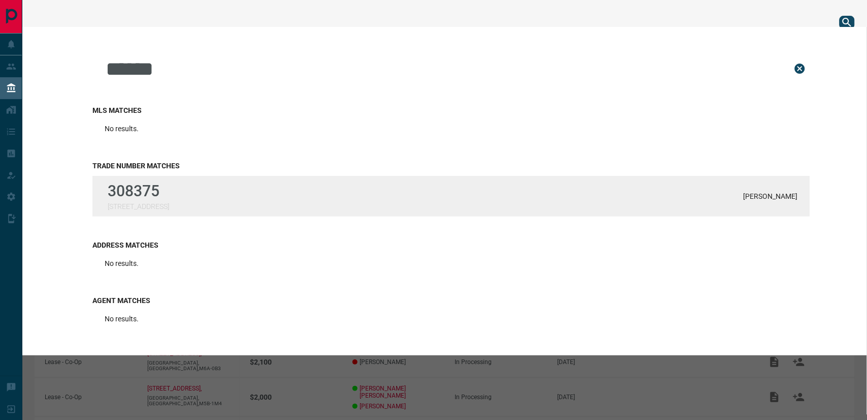
type input "******"
click at [119, 188] on p "308375" at bounding box center [138, 191] width 61 height 18
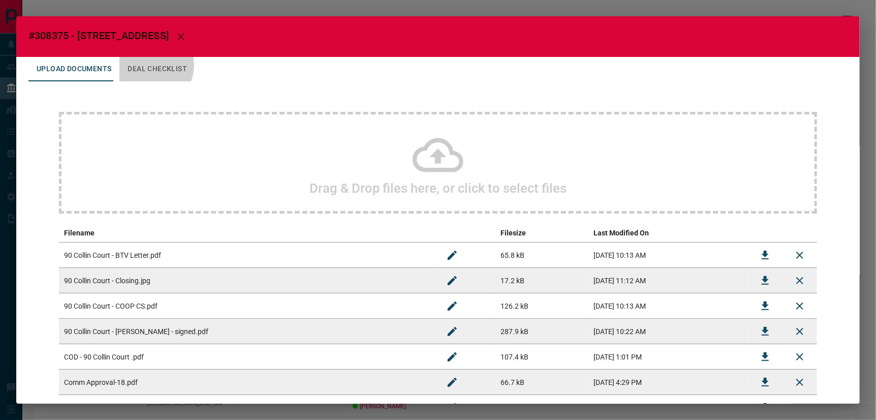
click at [145, 62] on button "Deal Checklist" at bounding box center [157, 69] width 76 height 24
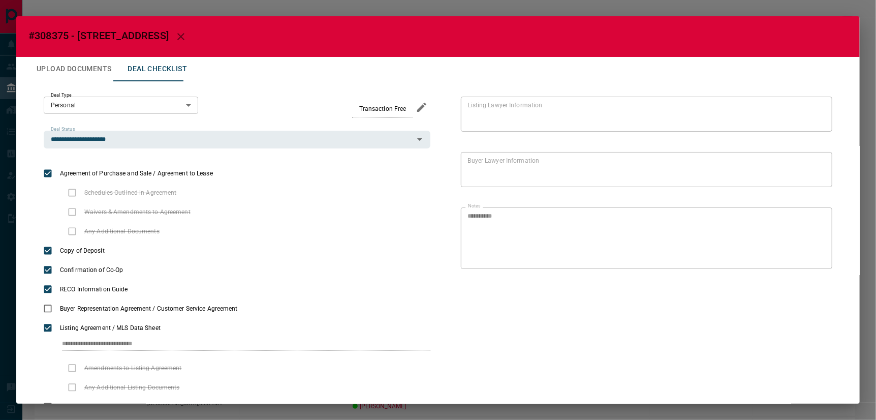
click at [175, 32] on icon "button" at bounding box center [181, 36] width 12 height 12
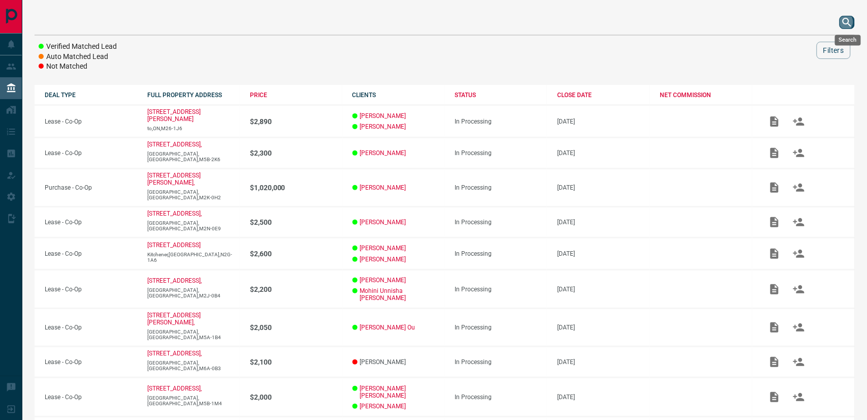
drag, startPoint x: 845, startPoint y: 23, endPoint x: 403, endPoint y: 78, distance: 445.8
click at [831, 32] on div at bounding box center [445, 22] width 821 height 24
click at [847, 22] on icon "search button" at bounding box center [847, 22] width 12 height 12
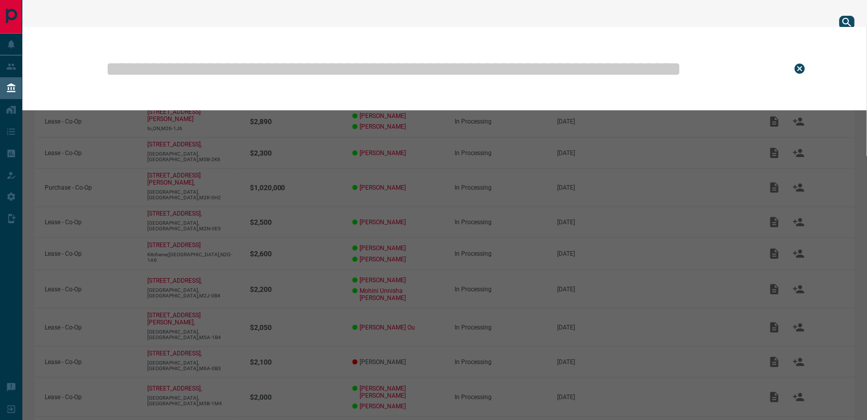
click at [454, 66] on input "text" at bounding box center [441, 68] width 673 height 51
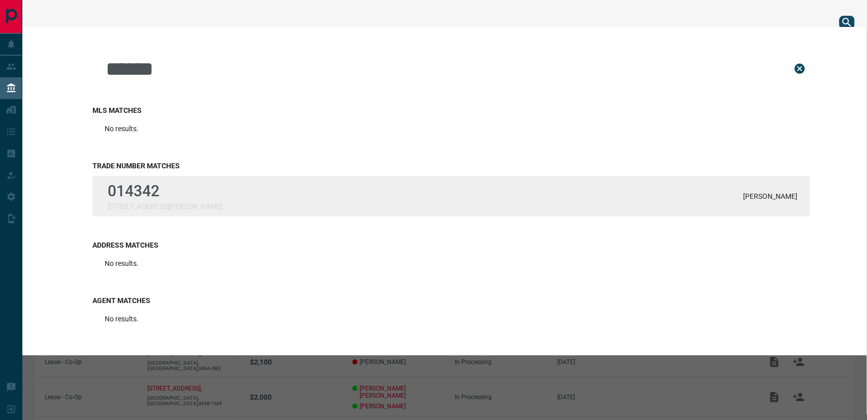
type input "******"
click at [145, 193] on p "014342" at bounding box center [165, 191] width 114 height 18
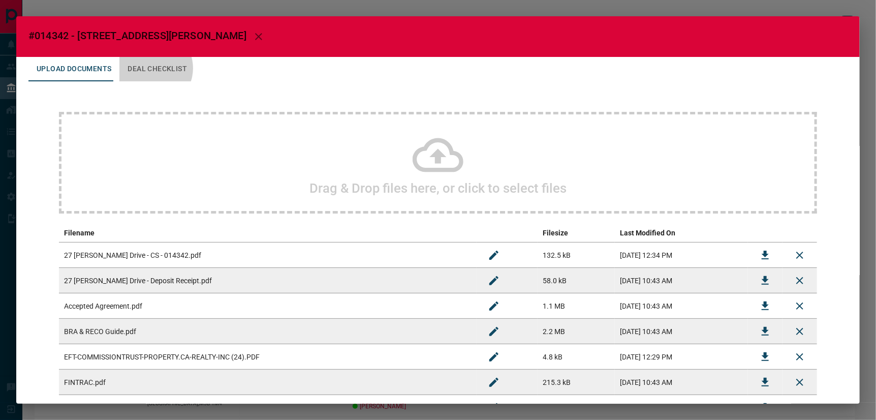
click at [144, 65] on button "Deal Checklist" at bounding box center [157, 69] width 76 height 24
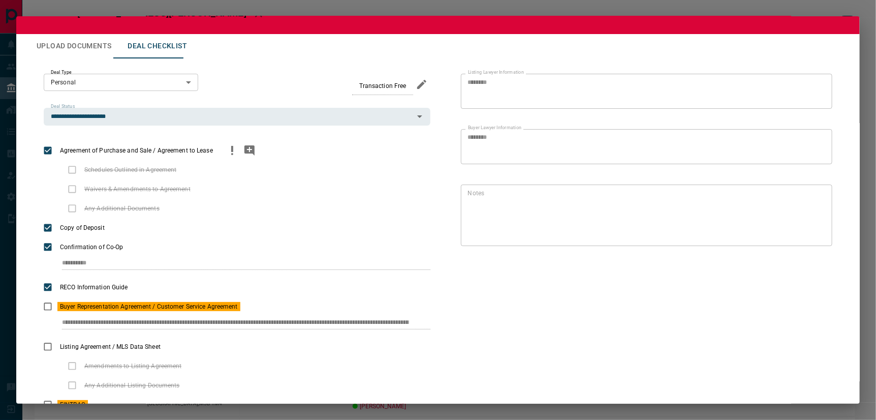
scroll to position [79, 0]
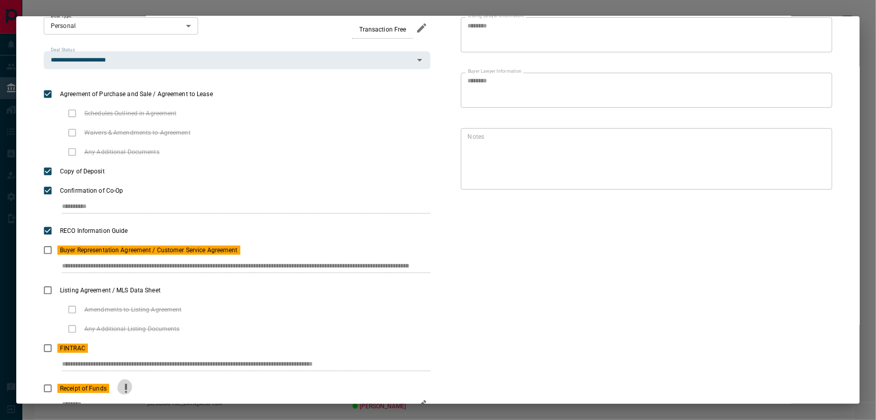
click at [128, 382] on icon "priority" at bounding box center [126, 388] width 12 height 12
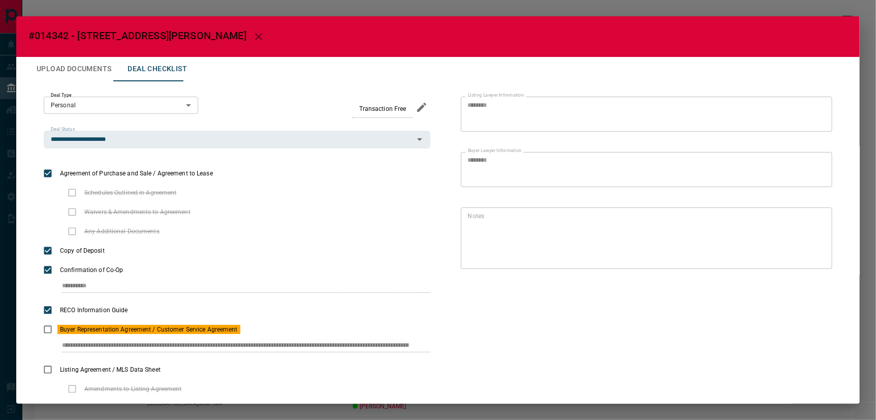
click at [90, 68] on button "Upload Documents" at bounding box center [73, 69] width 91 height 24
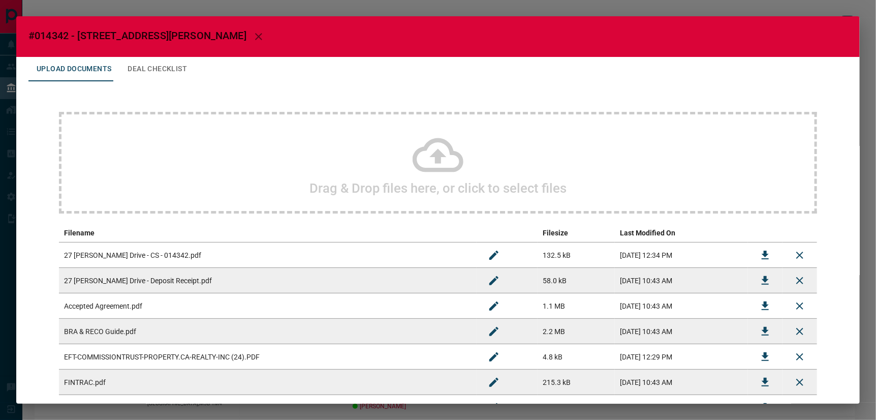
click at [425, 158] on icon at bounding box center [438, 155] width 51 height 51
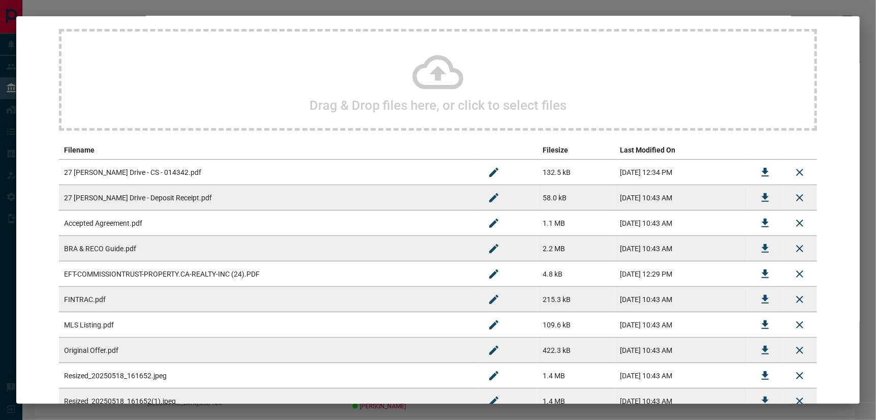
scroll to position [181, 0]
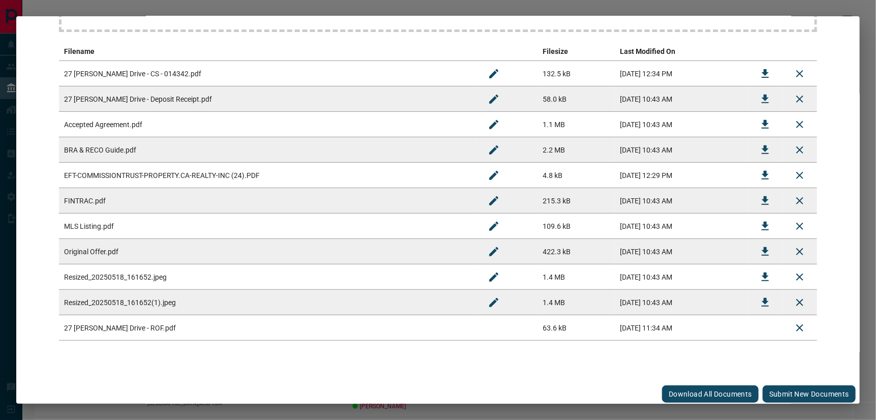
click at [804, 395] on button "Submit new documents" at bounding box center [809, 393] width 93 height 17
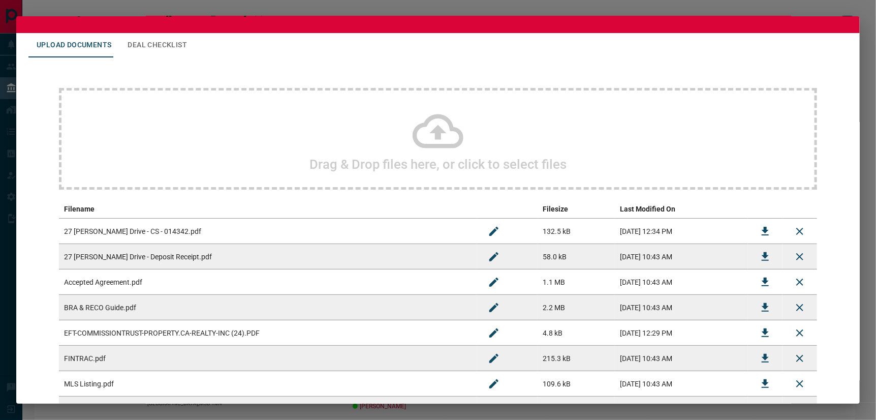
scroll to position [0, 0]
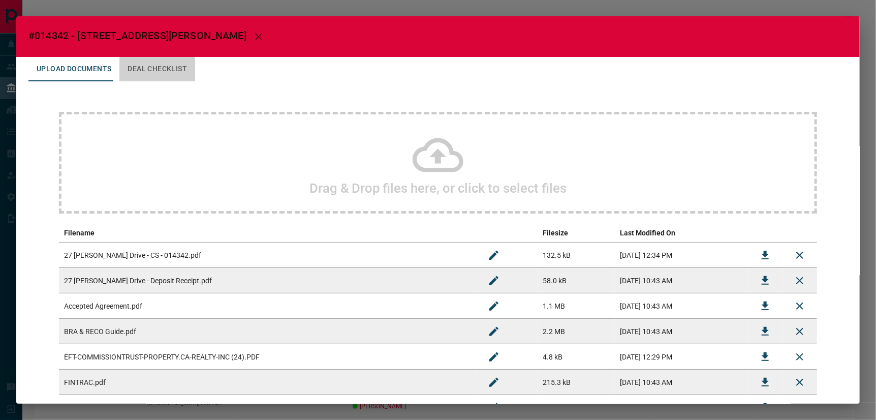
click at [151, 64] on button "Deal Checklist" at bounding box center [157, 69] width 76 height 24
